Goal: Information Seeking & Learning: Check status

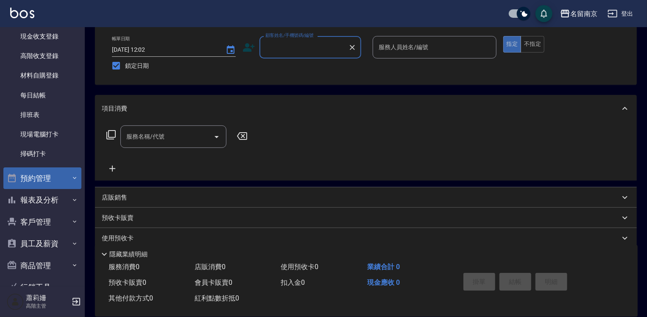
scroll to position [171, 0]
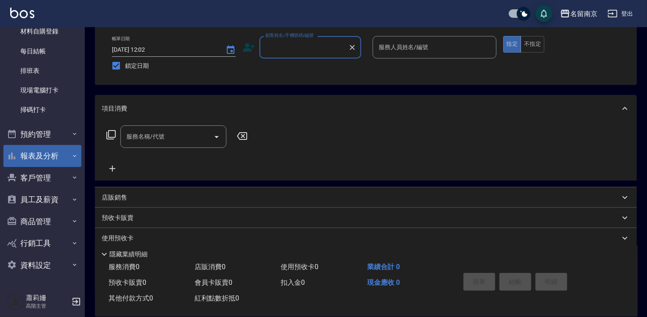
click at [31, 156] on button "報表及分析" at bounding box center [42, 156] width 78 height 22
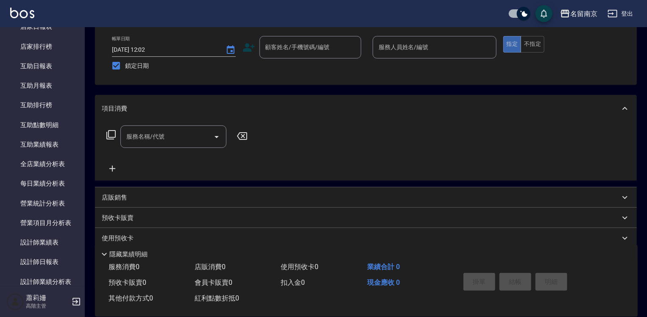
scroll to position [425, 0]
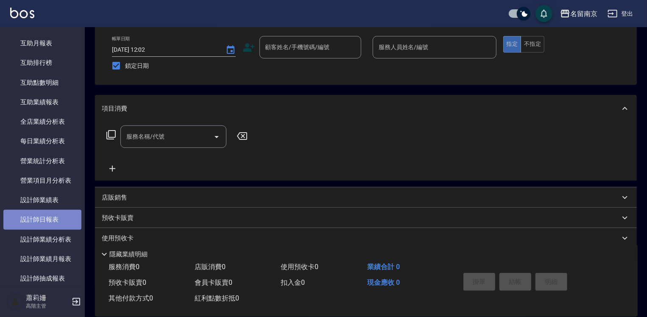
click at [42, 216] on link "設計師日報表" at bounding box center [42, 219] width 78 height 19
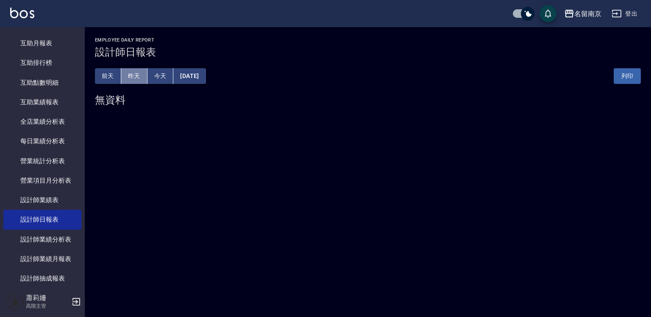
click at [138, 79] on button "昨天" at bounding box center [134, 76] width 26 height 16
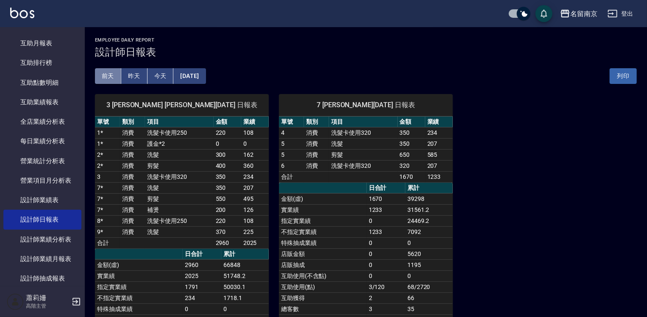
click at [109, 76] on button "前天" at bounding box center [108, 76] width 26 height 16
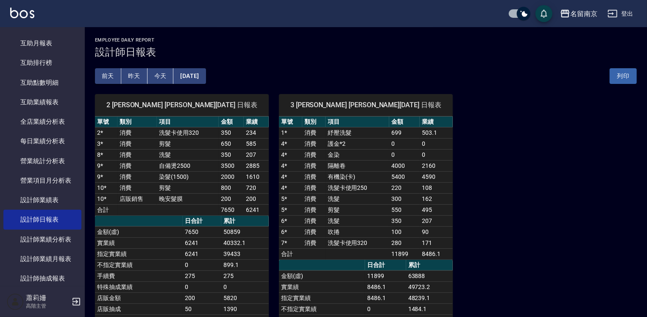
click at [195, 76] on button "[DATE]" at bounding box center [189, 76] width 32 height 16
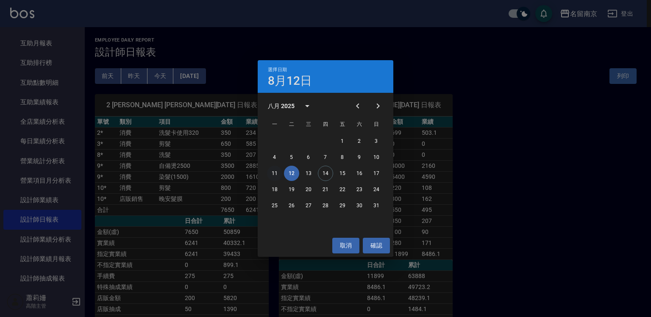
click at [272, 173] on button "11" at bounding box center [274, 173] width 15 height 15
